Goal: Task Accomplishment & Management: Use online tool/utility

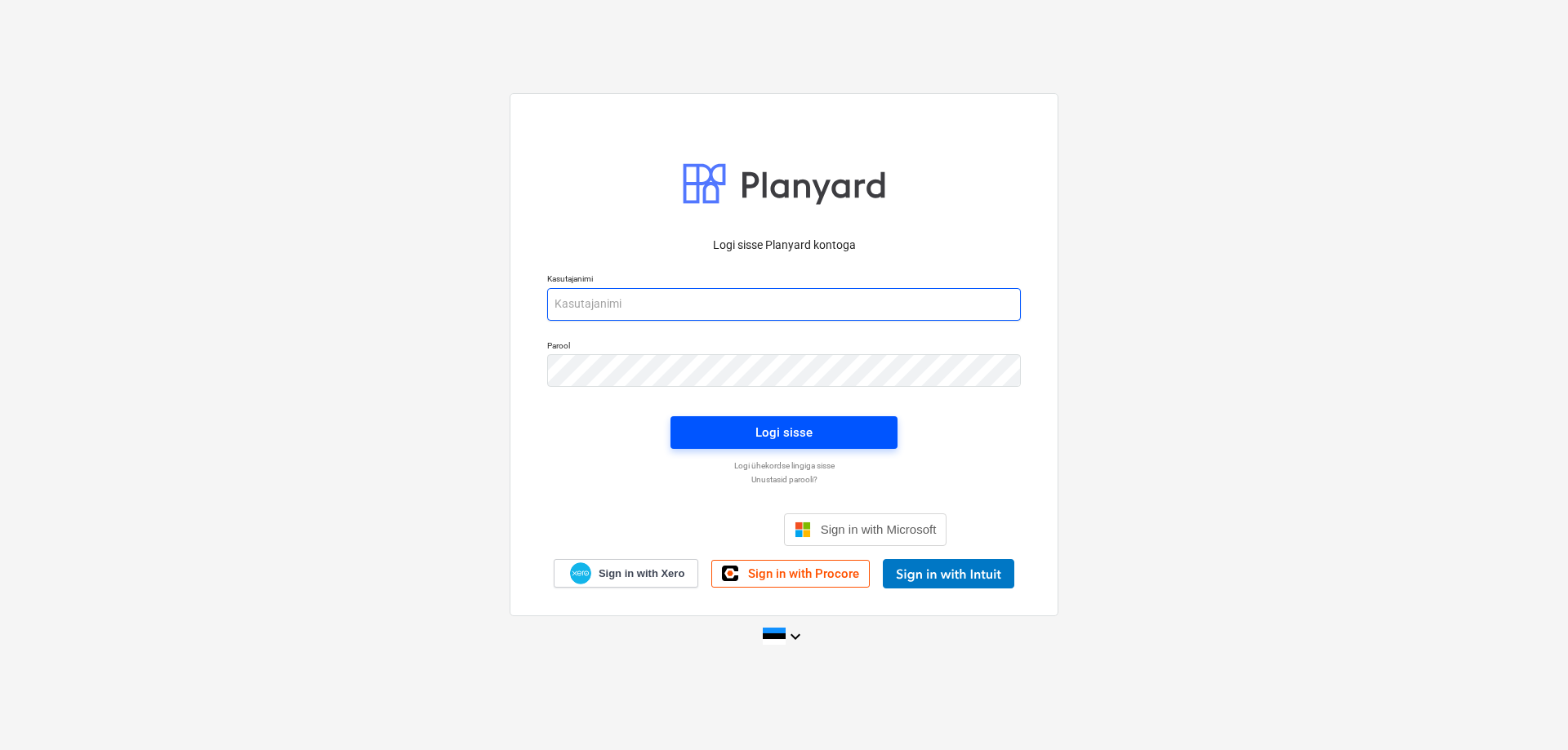
type input "[PERSON_NAME][EMAIL_ADDRESS][DOMAIN_NAME]"
click at [774, 424] on div "Logi sisse" at bounding box center [784, 433] width 57 height 21
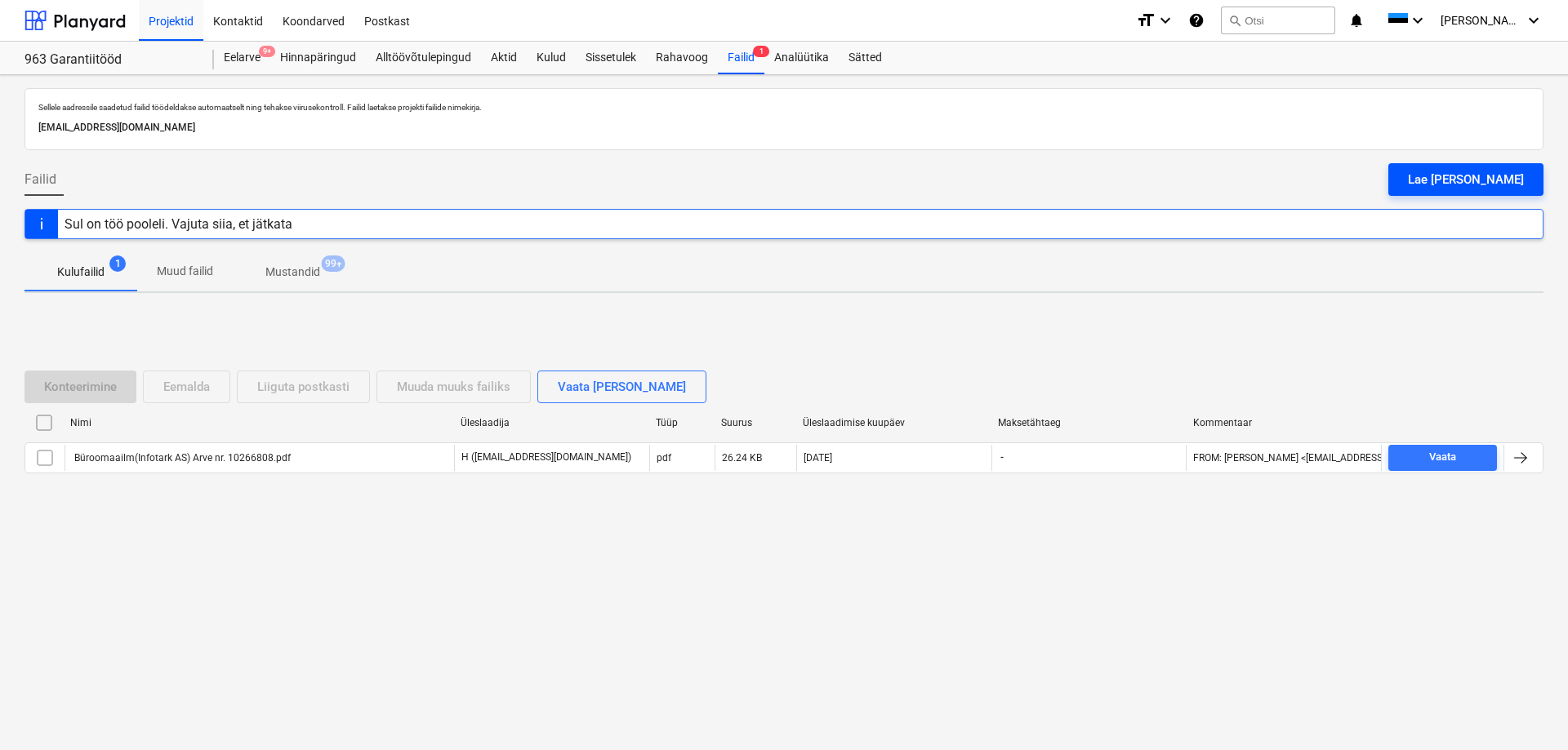
click at [1491, 173] on div "Lae [PERSON_NAME]" at bounding box center [1466, 179] width 116 height 21
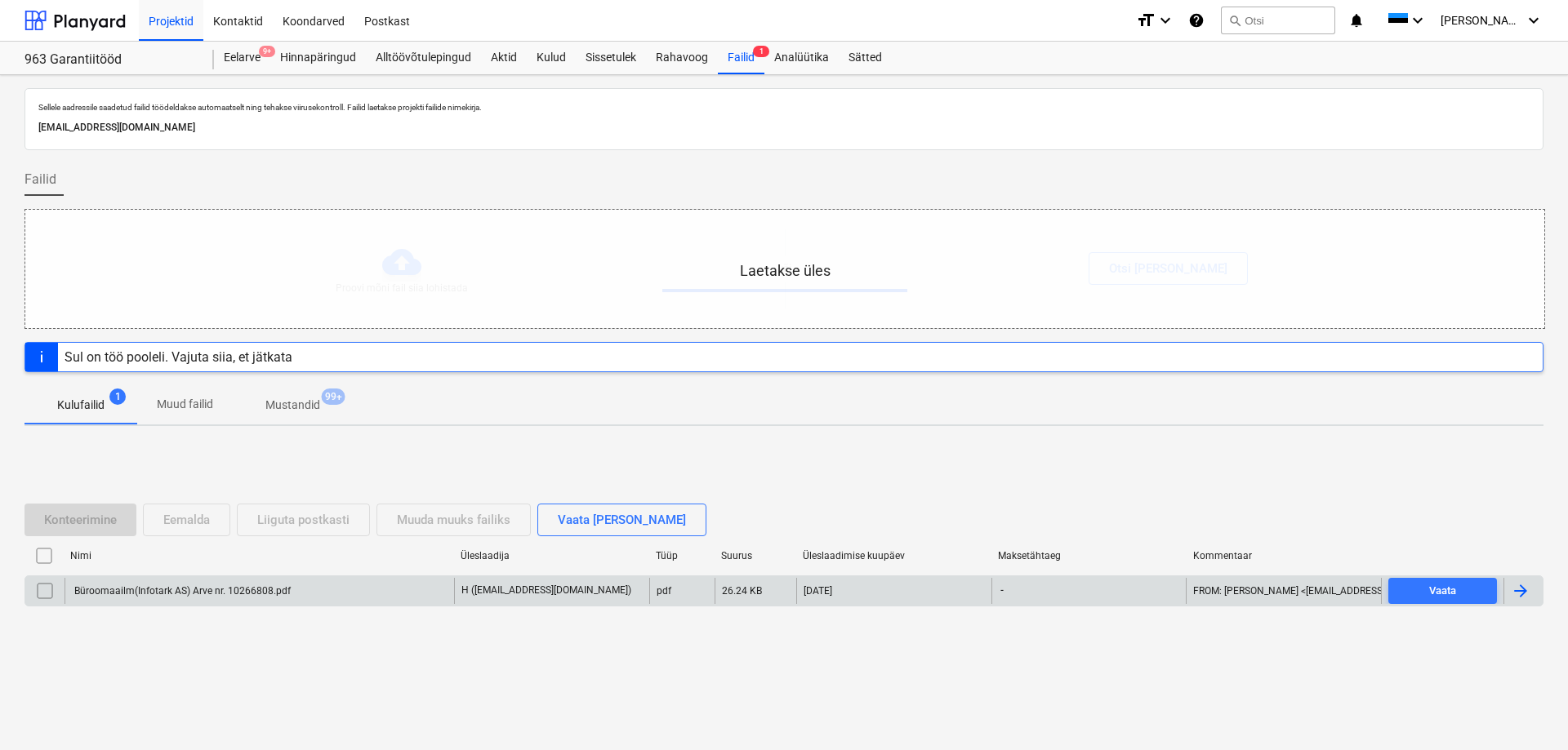
click at [372, 594] on div "Büroomaailm(Infotark AS) Arve nr. 10266808.pdf" at bounding box center [259, 591] width 390 height 26
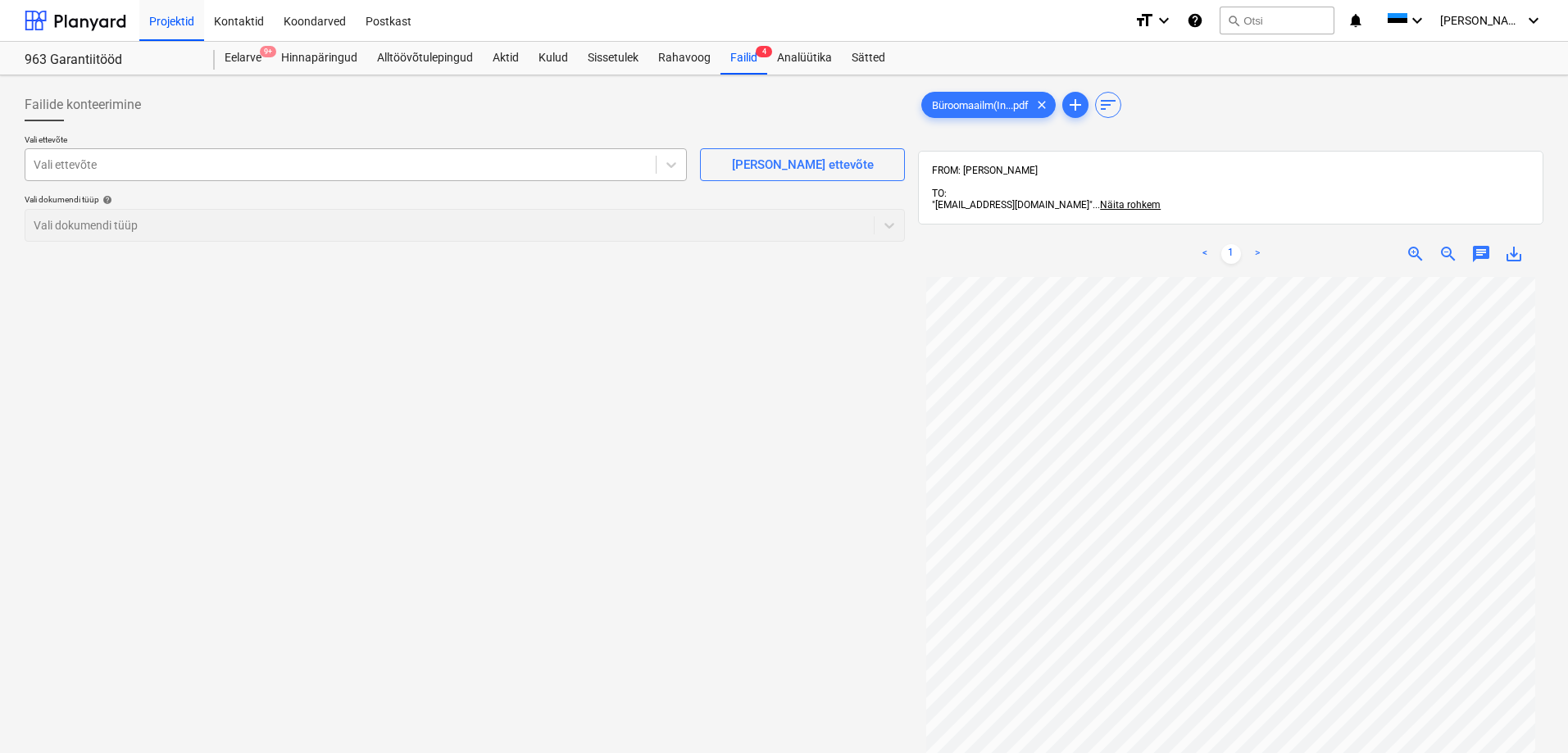
click at [603, 164] on div at bounding box center [340, 164] width 613 height 16
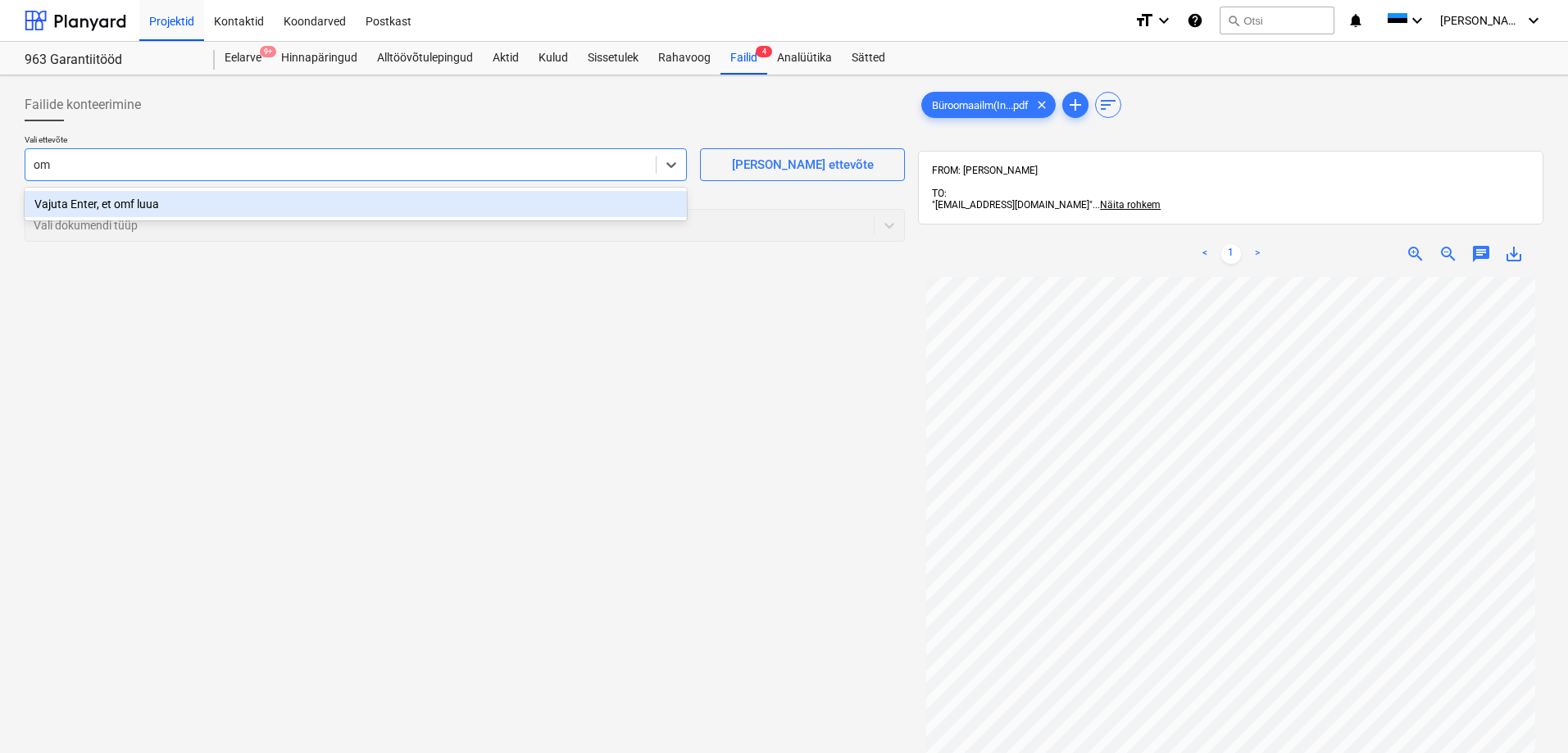
type input "o"
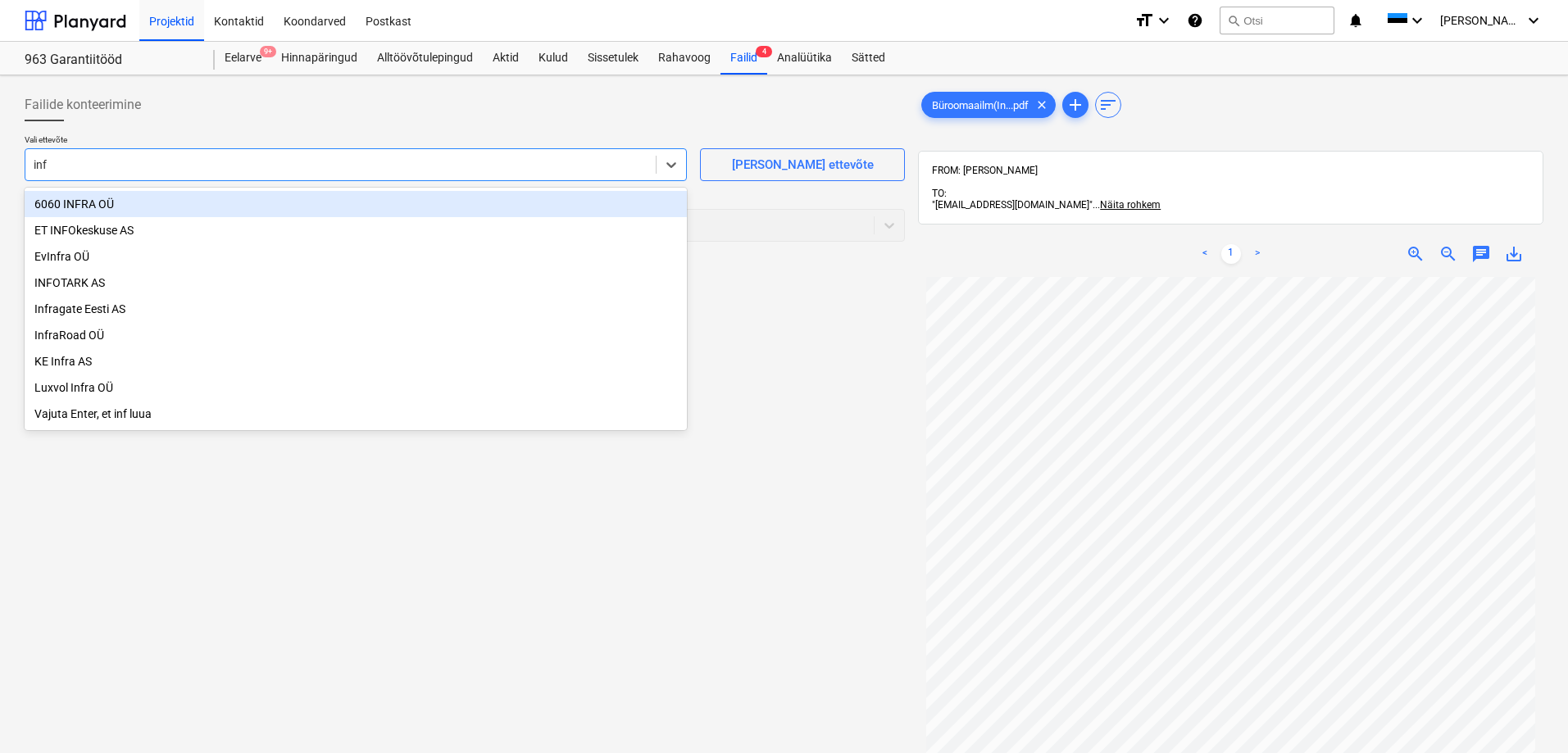
type input "info"
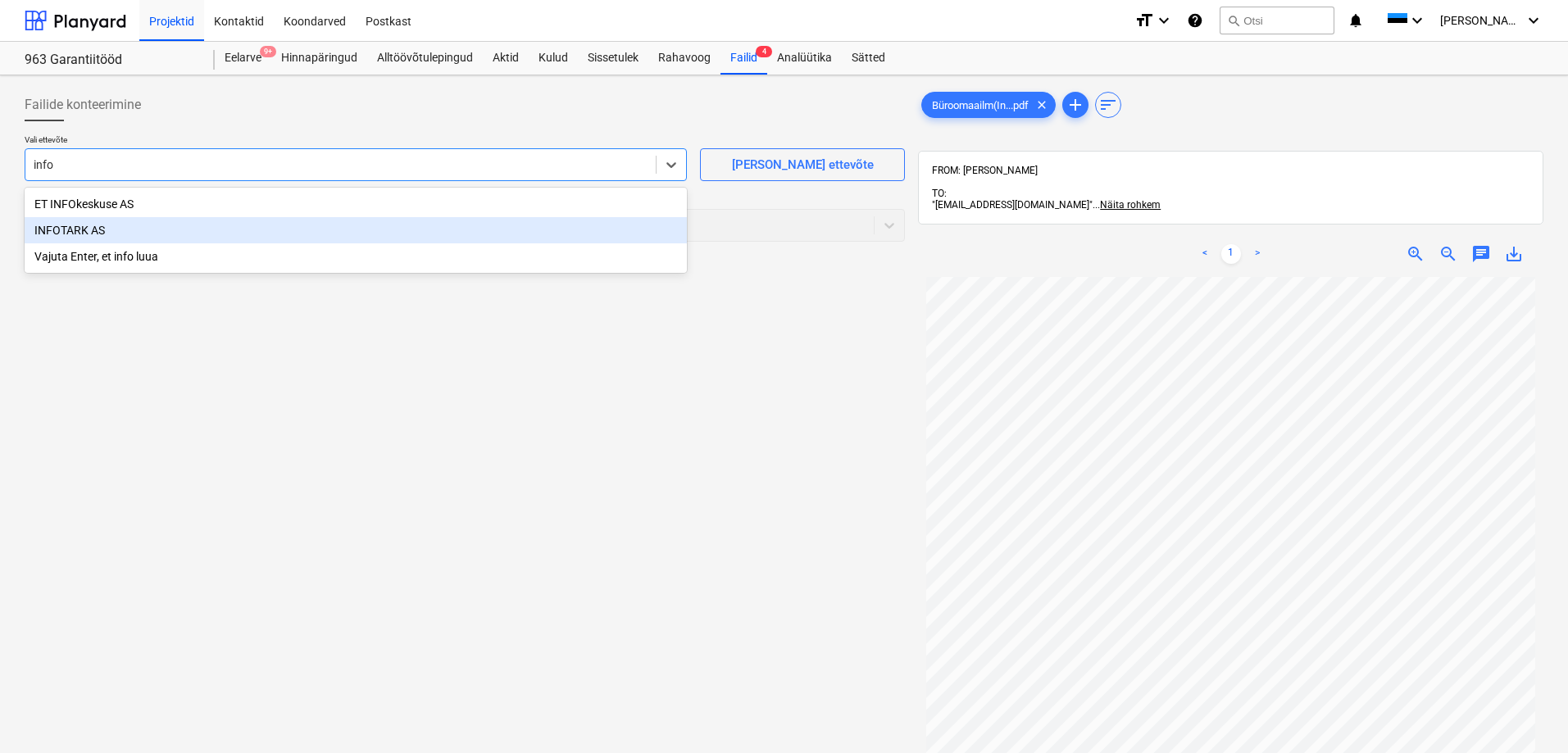
click at [355, 230] on div "INFOTARK AS" at bounding box center [356, 230] width 662 height 26
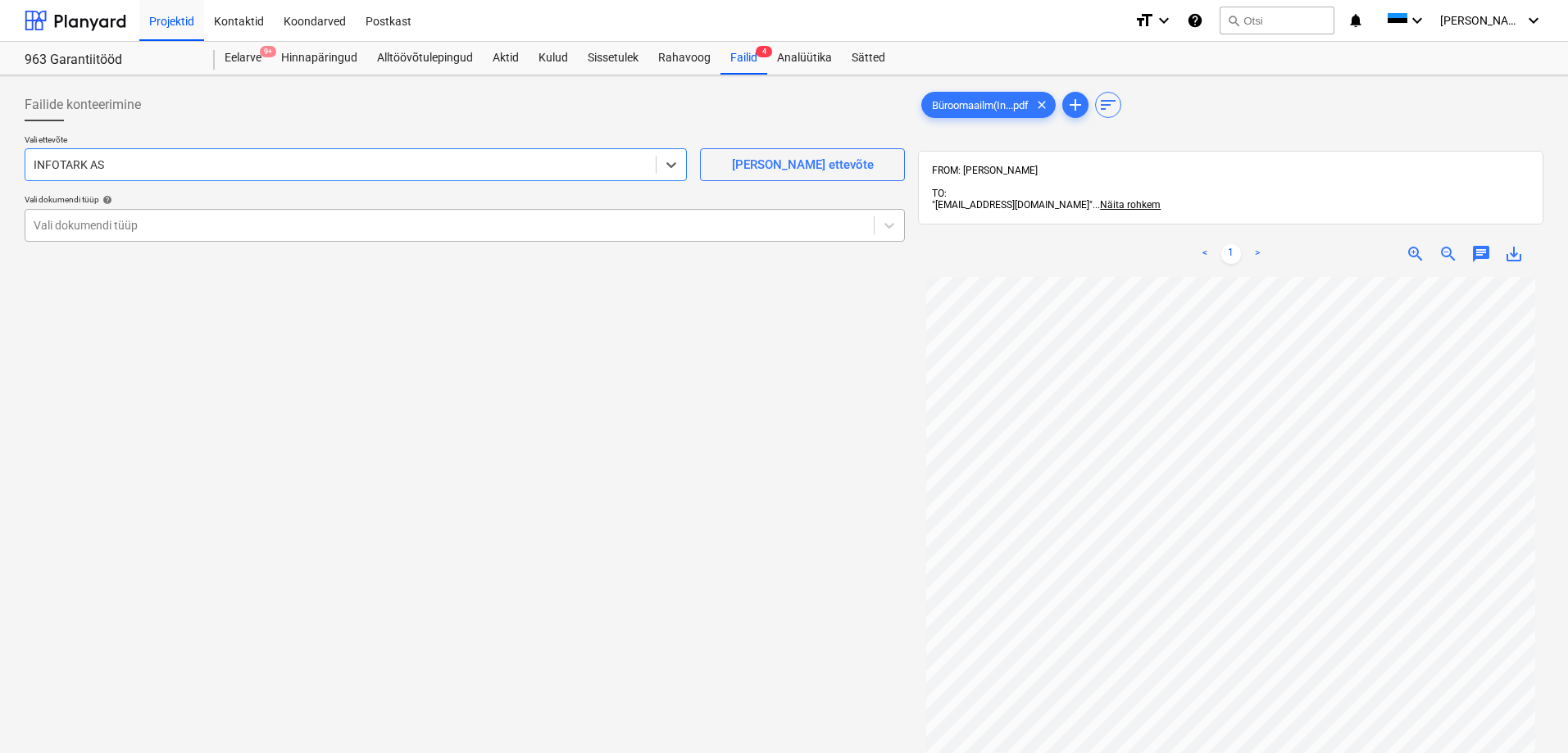
click at [370, 225] on div at bounding box center [449, 225] width 832 height 16
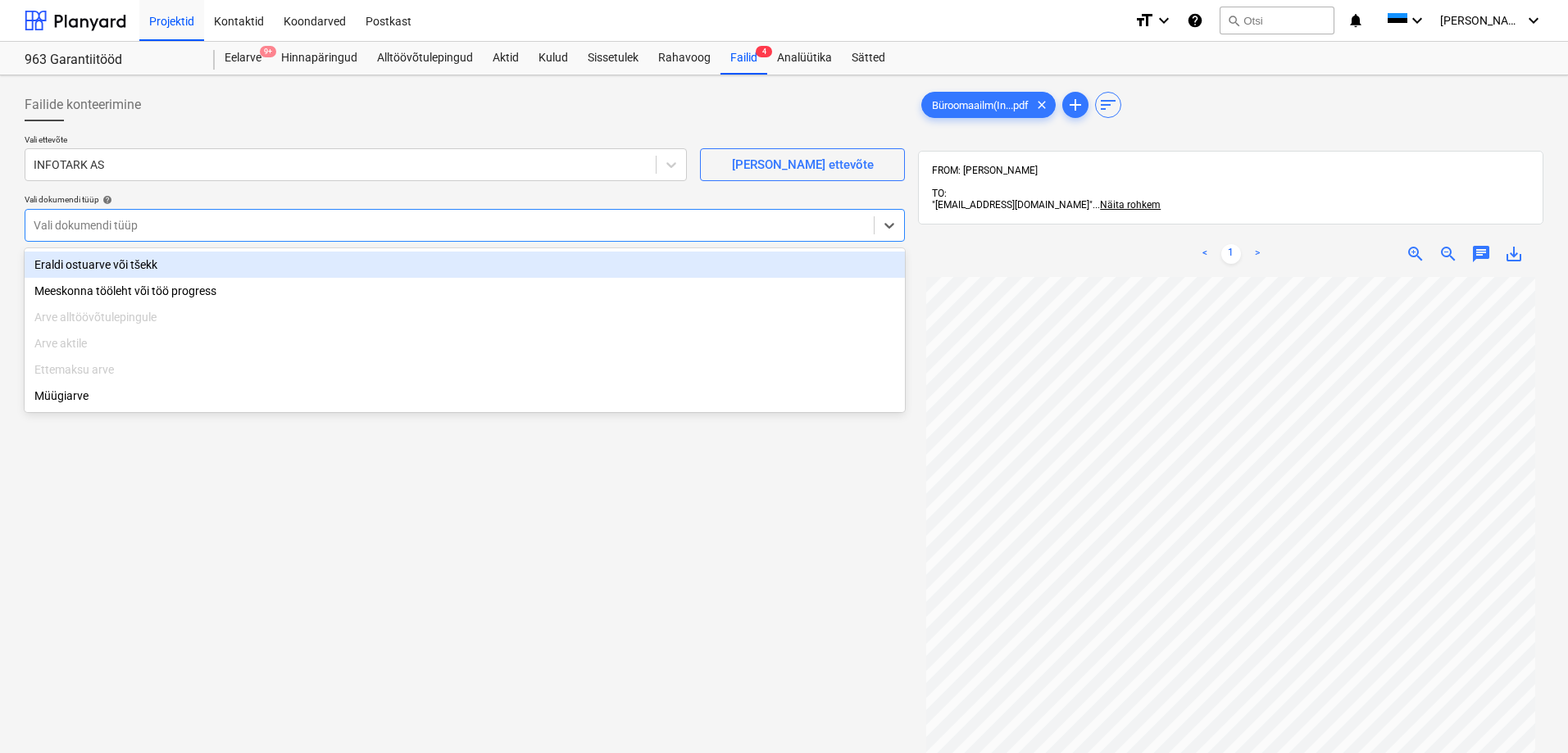
click at [315, 264] on div "Eraldi ostuarve või tšekk" at bounding box center [465, 264] width 881 height 26
